Goal: Information Seeking & Learning: Learn about a topic

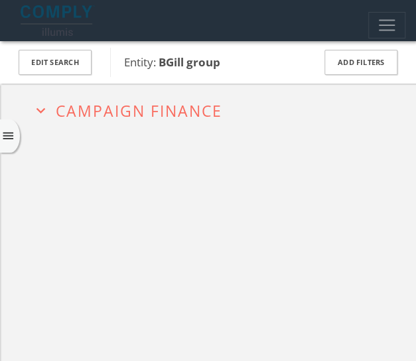
click at [133, 125] on h2 "expand_more Campaign Finance" at bounding box center [231, 109] width 398 height 51
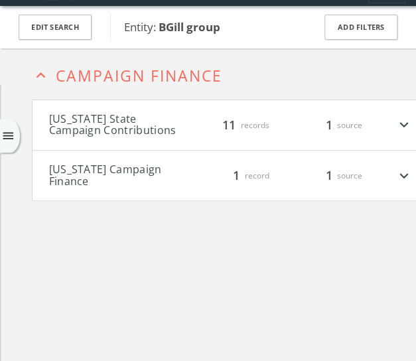
scroll to position [41, 0]
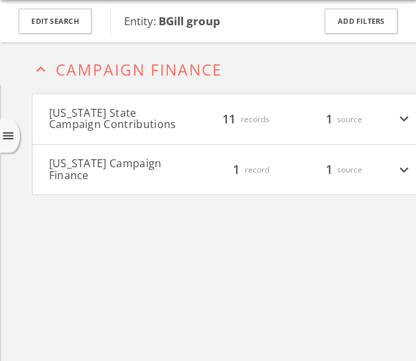
click at [155, 163] on button "Pennsylvania Campaign Finance" at bounding box center [116, 169] width 134 height 23
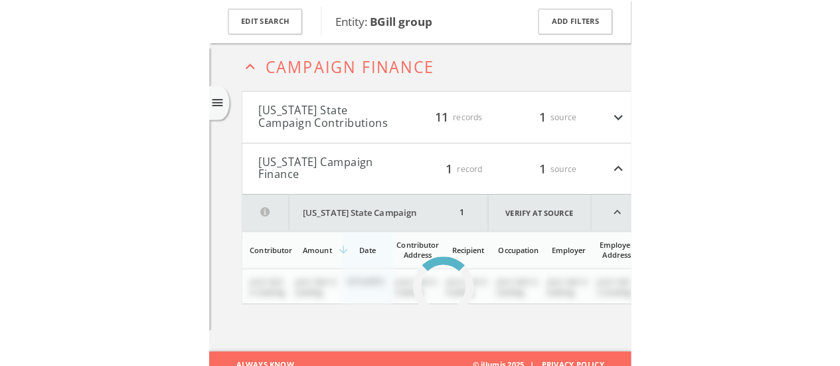
scroll to position [68, 0]
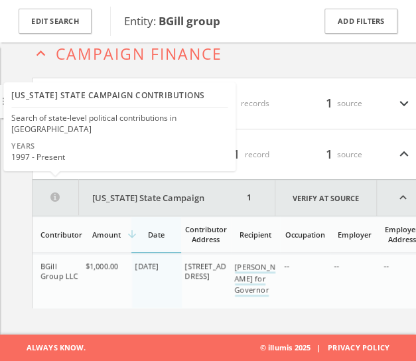
click at [93, 155] on div "Years 1997 - Present" at bounding box center [119, 155] width 227 height 28
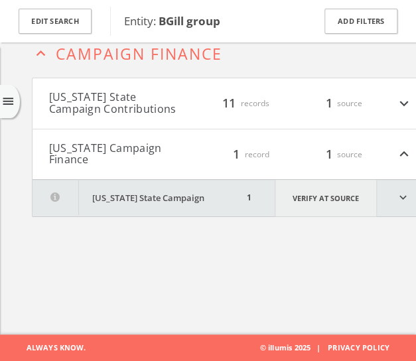
click at [307, 199] on link "Verify at source" at bounding box center [326, 198] width 102 height 37
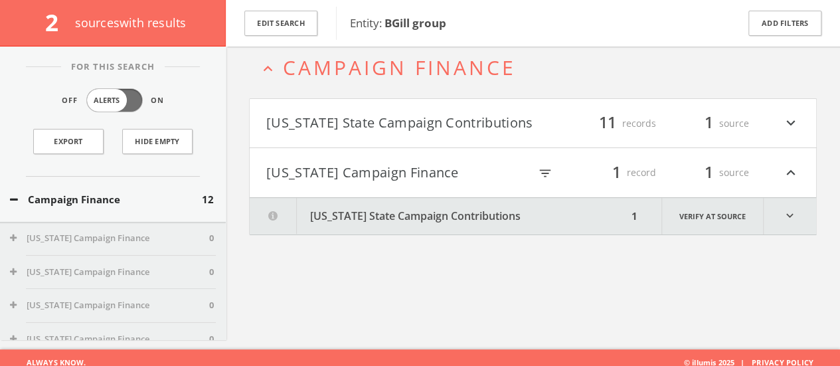
click at [403, 202] on button "Pennsylvania State Campaign Contributions" at bounding box center [439, 216] width 378 height 37
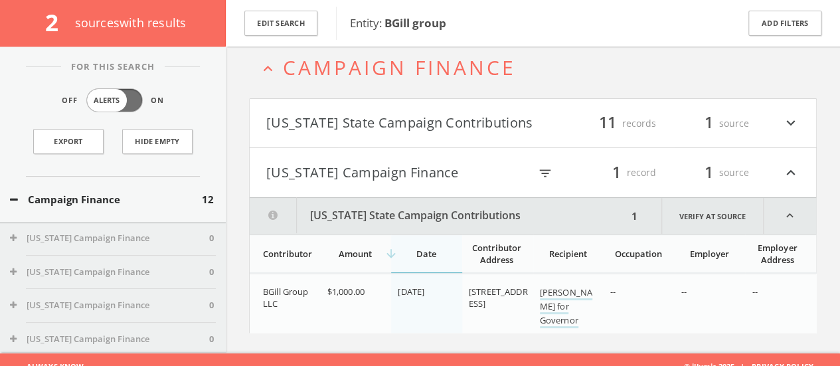
scroll to position [80, 0]
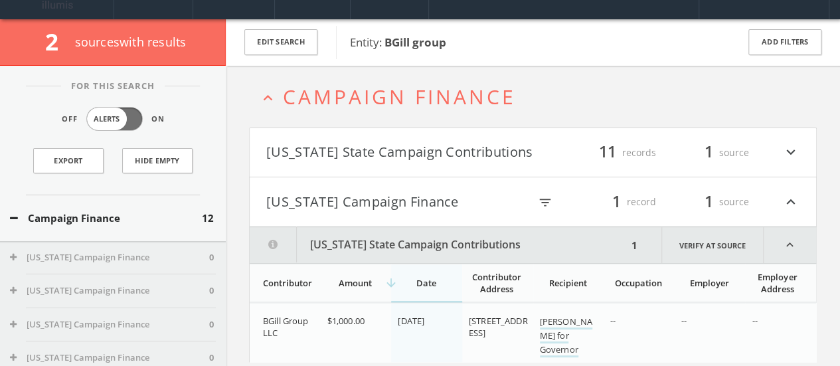
click at [390, 161] on button "[US_STATE] State Campaign Contributions" at bounding box center [399, 152] width 267 height 23
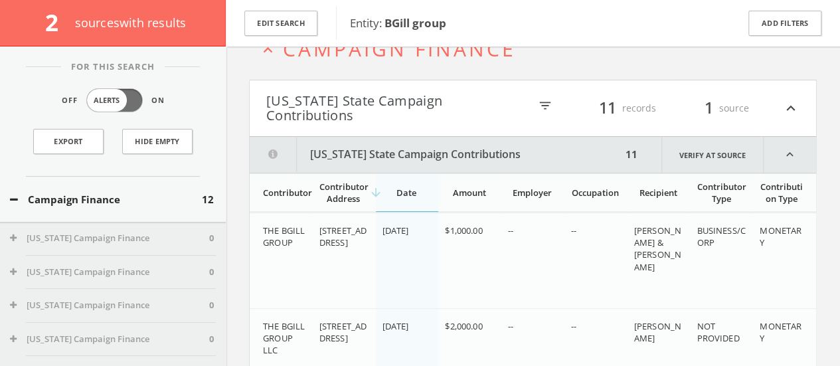
scroll to position [86, 0]
click at [425, 153] on link "Verify at source" at bounding box center [712, 155] width 102 height 36
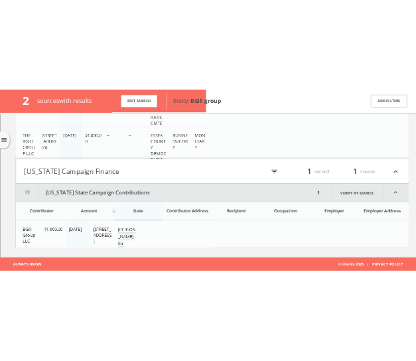
scroll to position [561, 0]
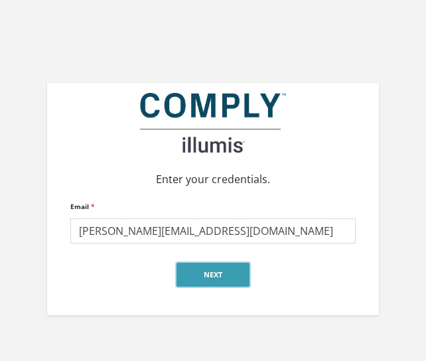
click at [212, 266] on button "Next" at bounding box center [213, 275] width 73 height 24
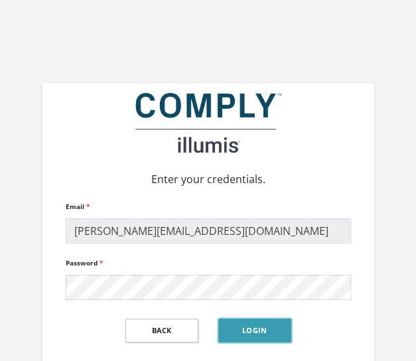
click at [241, 335] on button "Login" at bounding box center [254, 331] width 73 height 24
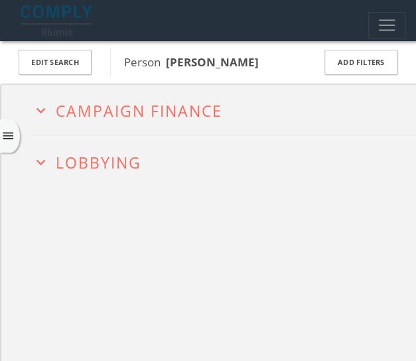
click at [129, 144] on h2 "expand_more Lobbying" at bounding box center [231, 160] width 398 height 51
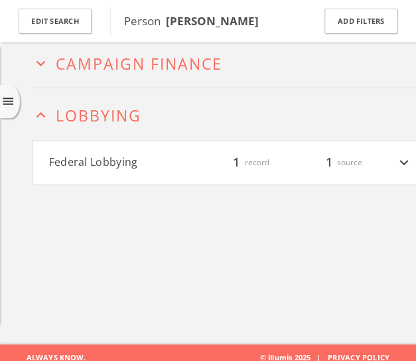
scroll to position [68, 0]
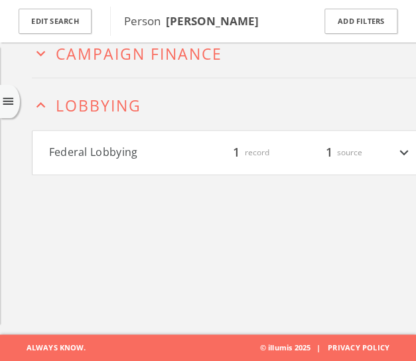
click at [121, 153] on button "Federal Lobbying" at bounding box center [116, 152] width 134 height 17
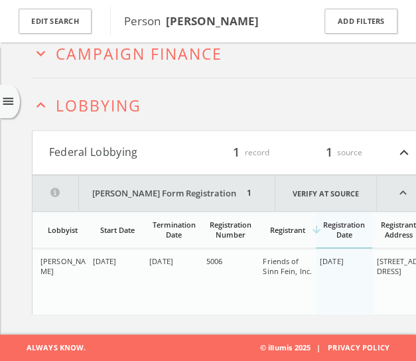
click at [171, 147] on button "Federal Lobbying" at bounding box center [116, 152] width 134 height 17
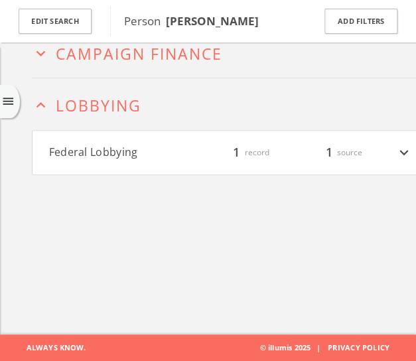
scroll to position [0, 0]
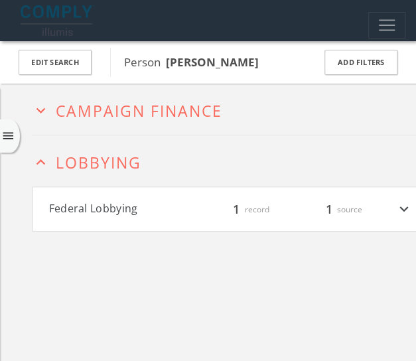
click at [210, 114] on span "Campaign Finance" at bounding box center [139, 110] width 167 height 21
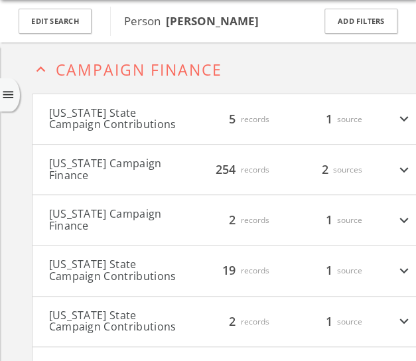
click at [158, 131] on button "[US_STATE] State Campaign Contributions" at bounding box center [116, 119] width 134 height 23
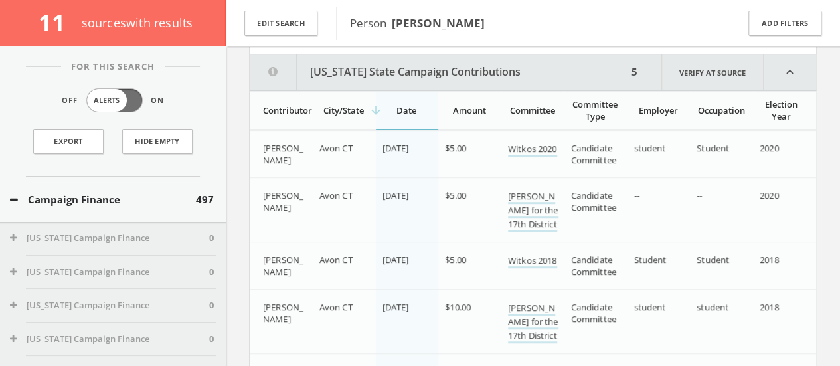
scroll to position [169, 0]
click at [303, 68] on button "[US_STATE] State Campaign Contributions" at bounding box center [439, 72] width 378 height 36
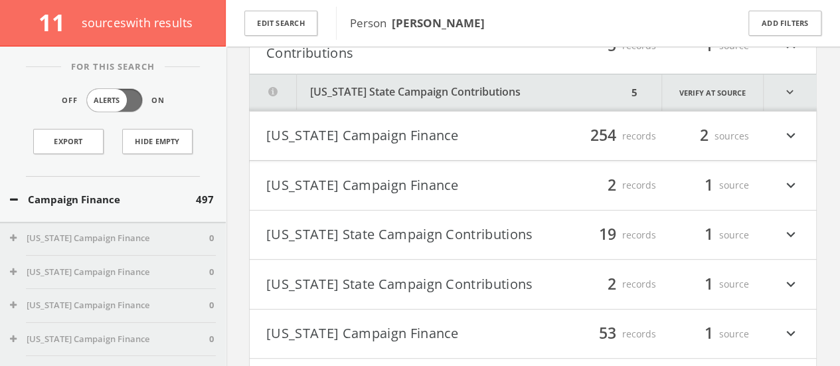
click at [328, 125] on button "[US_STATE] Campaign Finance" at bounding box center [399, 136] width 267 height 23
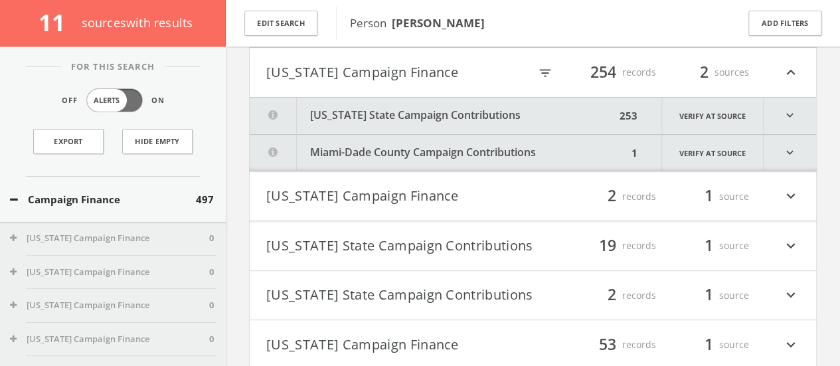
click at [323, 124] on button "[US_STATE] State Campaign Contributions" at bounding box center [433, 116] width 366 height 37
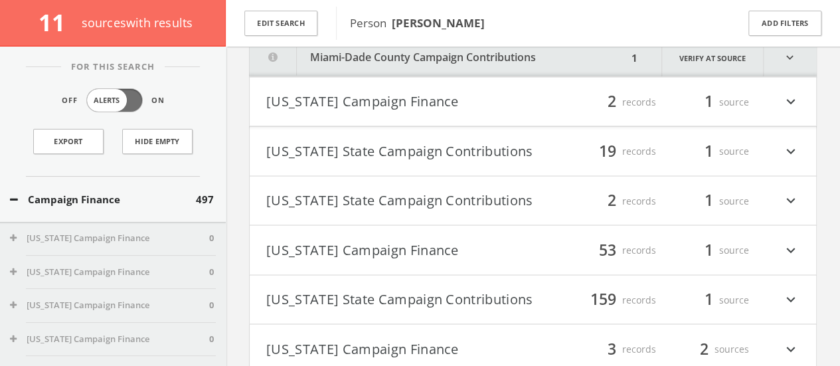
click at [296, 108] on button "[US_STATE] Campaign Finance" at bounding box center [399, 101] width 267 height 23
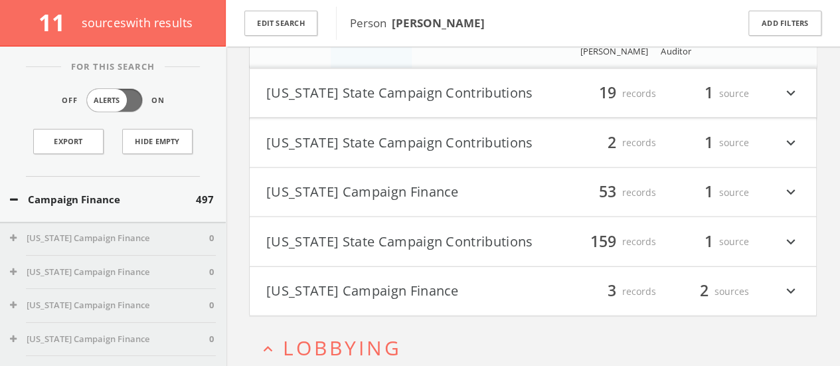
click at [344, 101] on h4 "[US_STATE] State Campaign Contributions filter_list 19 records 1 source expand_…" at bounding box center [533, 93] width 566 height 49
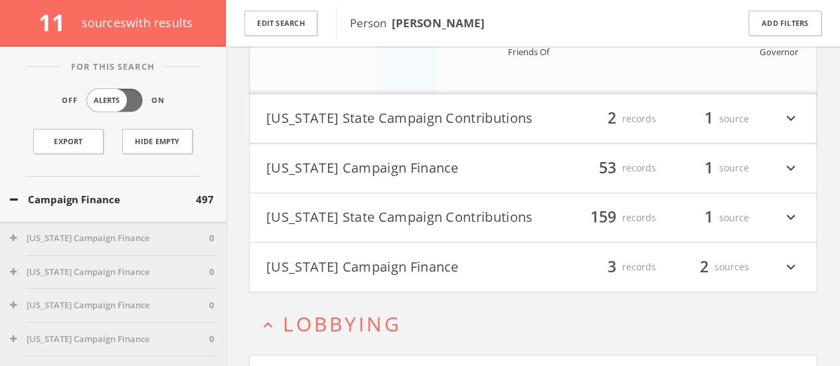
click at [336, 122] on button "[US_STATE] State Campaign Contributions" at bounding box center [399, 119] width 267 height 23
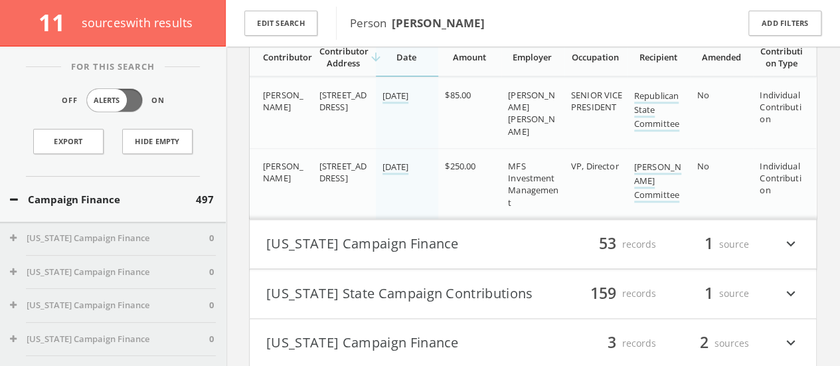
click at [305, 233] on button "[US_STATE] Campaign Finance" at bounding box center [399, 244] width 267 height 23
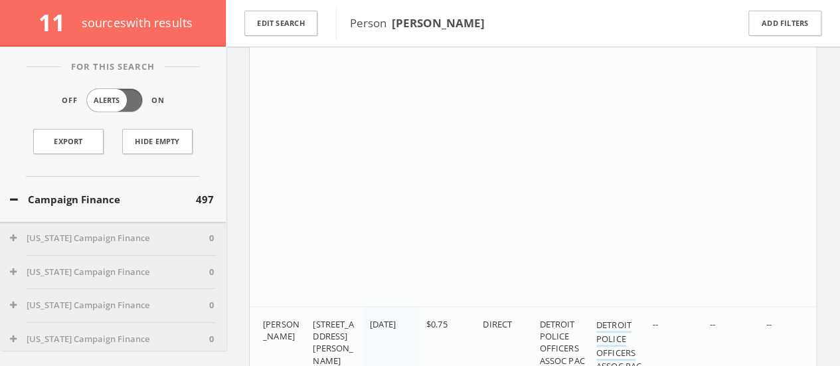
scroll to position [28412, 0]
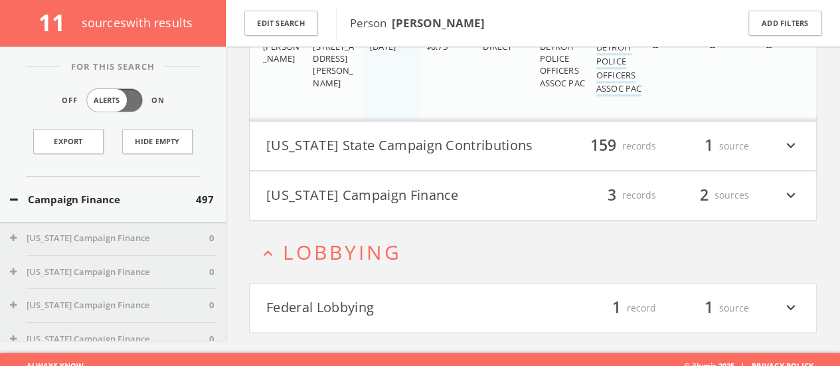
click at [300, 184] on button "[US_STATE] Campaign Finance" at bounding box center [399, 195] width 267 height 23
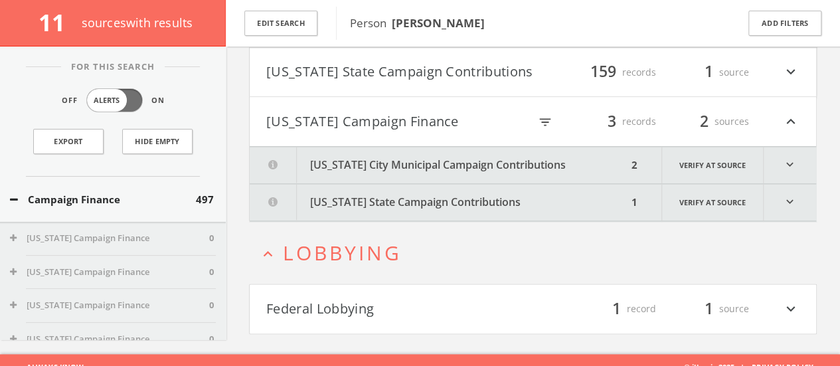
click at [342, 184] on button "[US_STATE] State Campaign Contributions" at bounding box center [439, 202] width 378 height 37
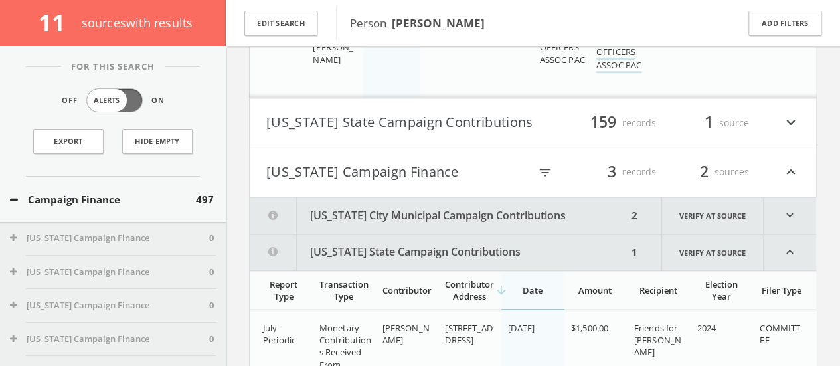
scroll to position [28431, 0]
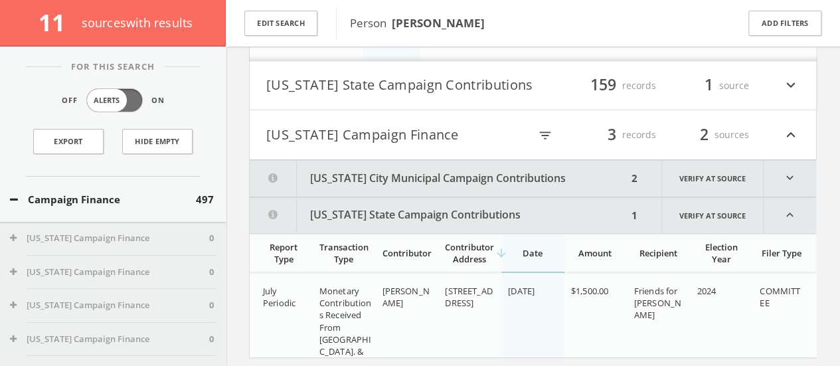
click at [425, 161] on button "[US_STATE] City Municipal Campaign Contributions" at bounding box center [439, 178] width 378 height 37
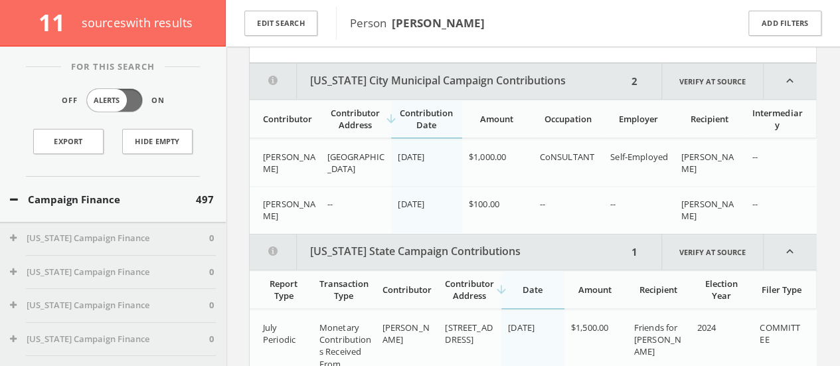
scroll to position [28531, 0]
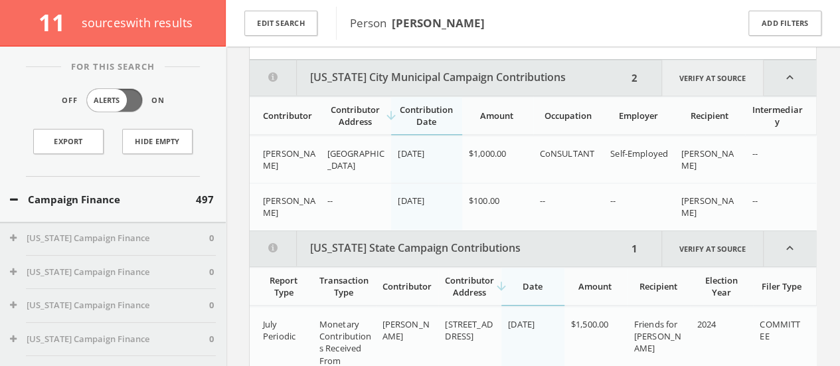
click at [425, 64] on link "Verify at source" at bounding box center [712, 78] width 102 height 36
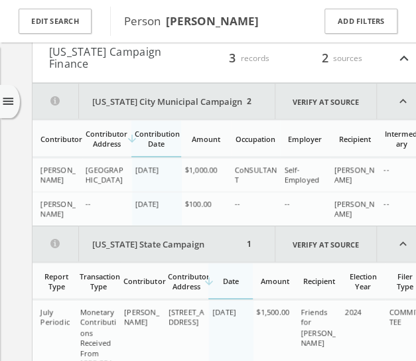
scroll to position [28113, 0]
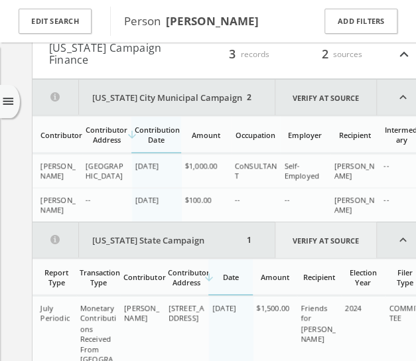
click at [301, 222] on link "Verify at source" at bounding box center [326, 240] width 102 height 36
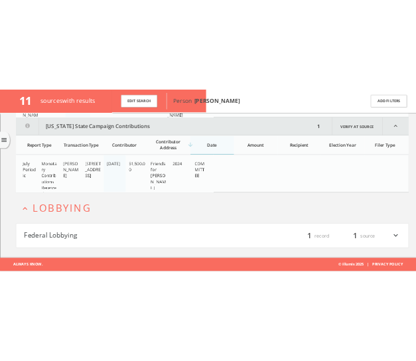
scroll to position [28180, 0]
